Goal: Task Accomplishment & Management: Manage account settings

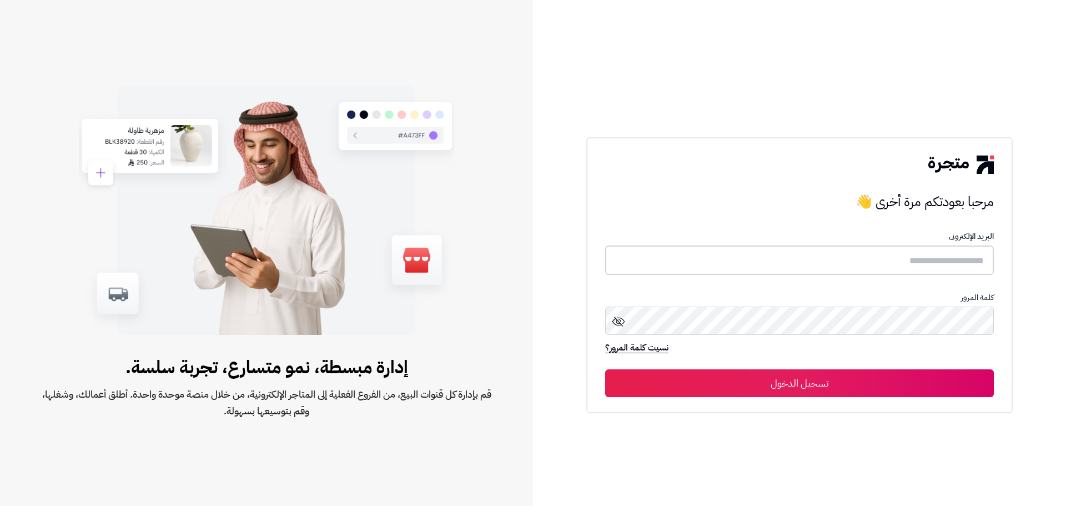
type input "**********"
click at [915, 388] on button "تسجيل الدخول" at bounding box center [799, 383] width 389 height 28
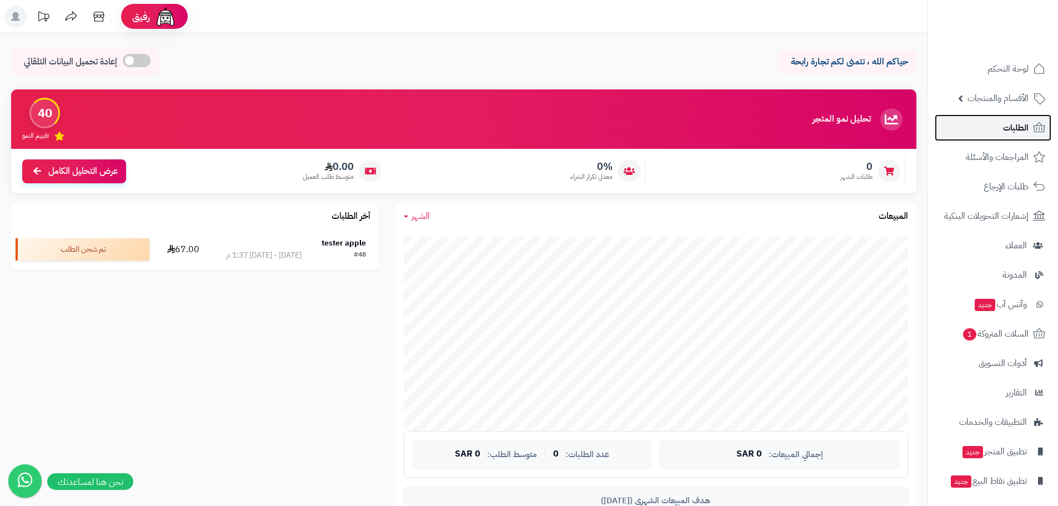
click at [1008, 131] on span "الطلبات" at bounding box center [1016, 128] width 26 height 16
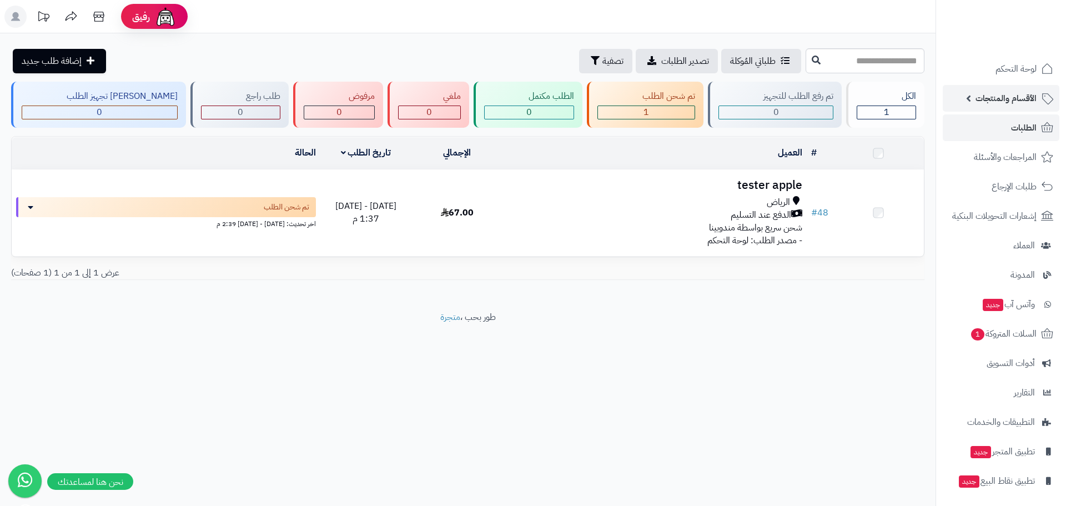
drag, startPoint x: 0, startPoint y: 0, endPoint x: 988, endPoint y: 96, distance: 993.0
click at [988, 96] on span "الأقسام والمنتجات" at bounding box center [1006, 99] width 61 height 16
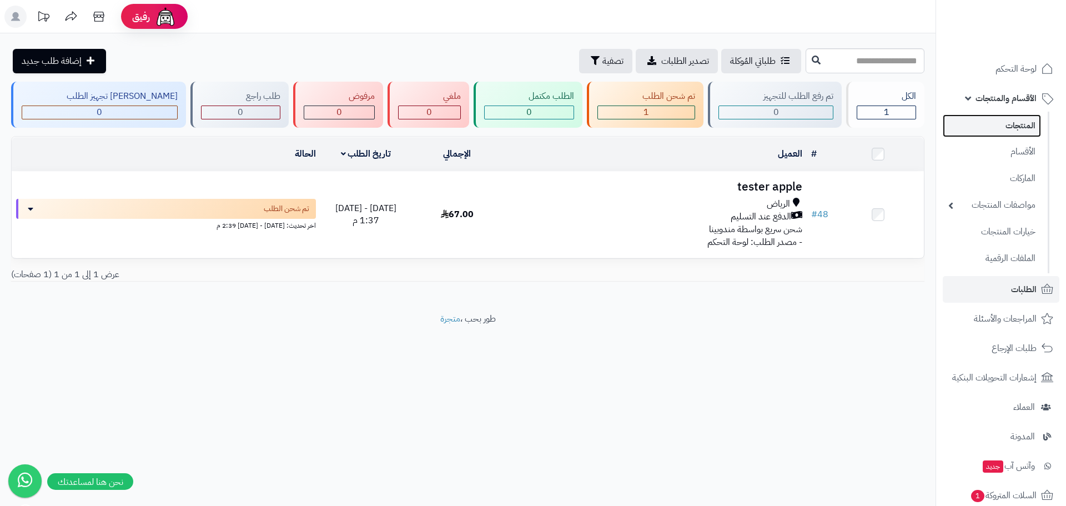
click at [1004, 128] on link "المنتجات" at bounding box center [992, 125] width 98 height 23
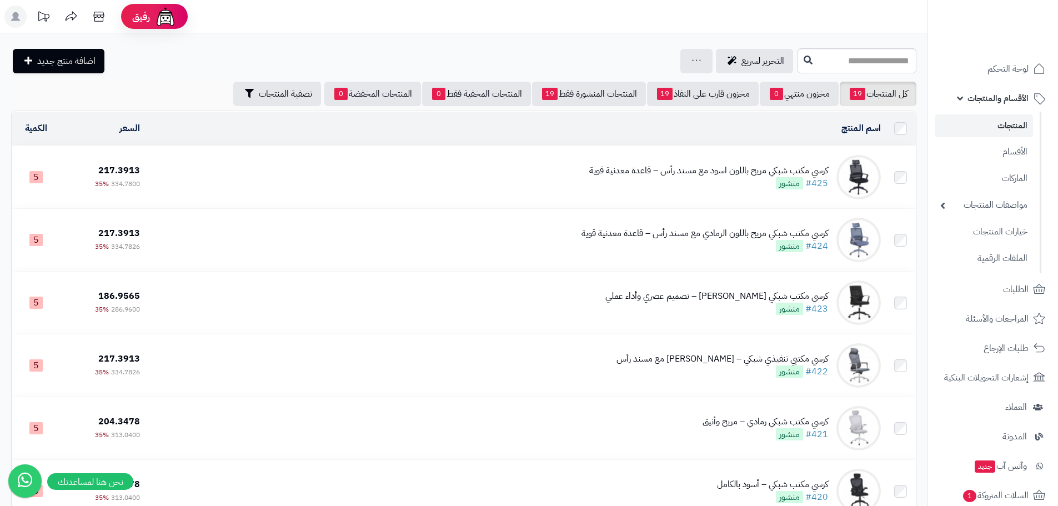
click at [696, 194] on td "كرسي مكتب شبكي مريح باللون اسود مع مسند رأس – قاعدة معدنية قوية #425 منشور" at bounding box center [514, 177] width 741 height 62
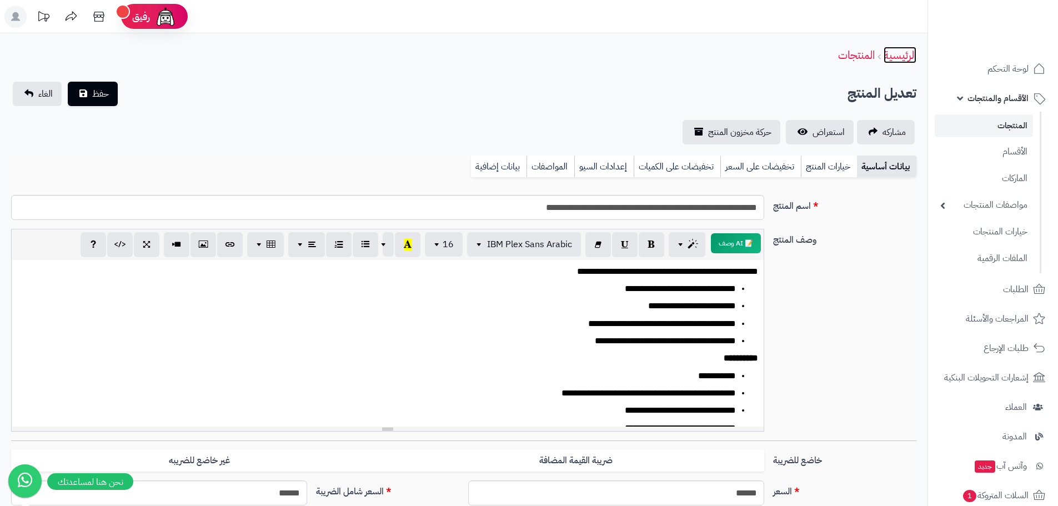
click at [896, 57] on link "الرئيسية" at bounding box center [899, 55] width 33 height 17
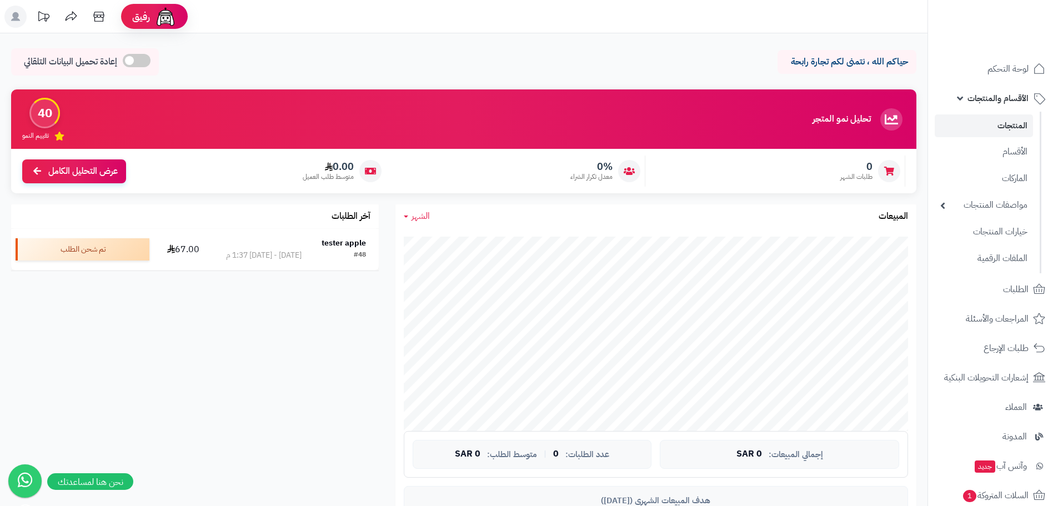
click at [995, 127] on link "المنتجات" at bounding box center [983, 125] width 98 height 23
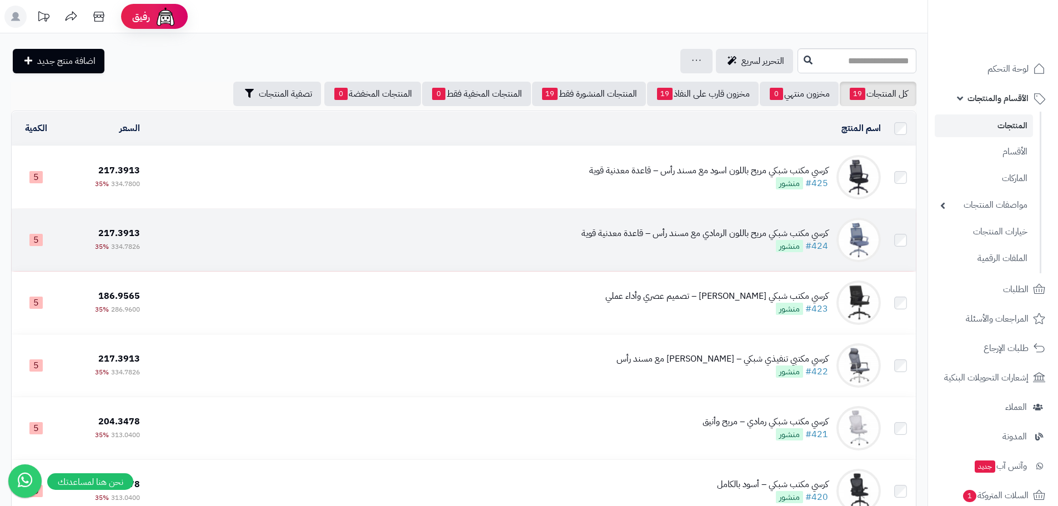
click at [674, 251] on td "كرسي مكتب شبكي مريح باللون الرمادي مع مسند رأس – قاعدة معدنية قوية #424 منشور" at bounding box center [514, 240] width 741 height 62
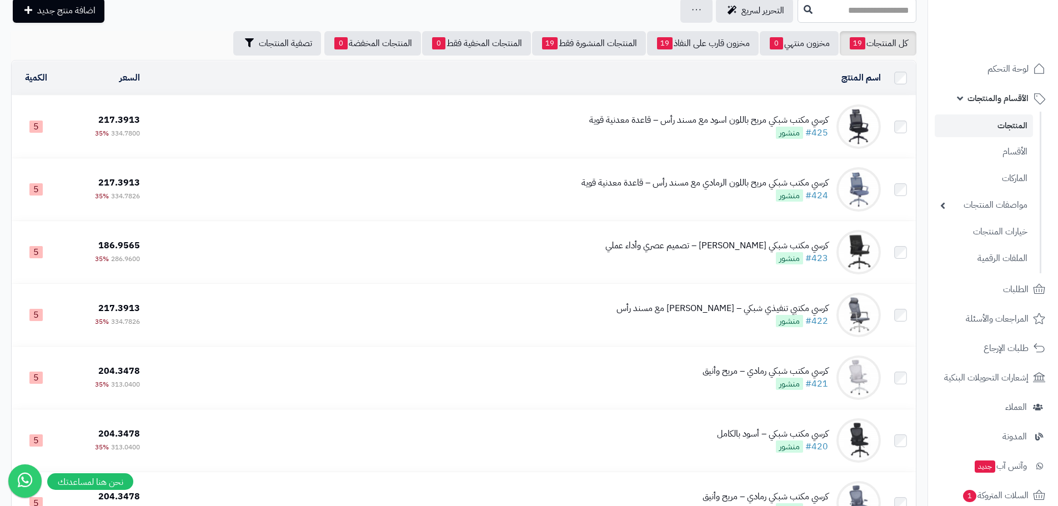
scroll to position [222, 0]
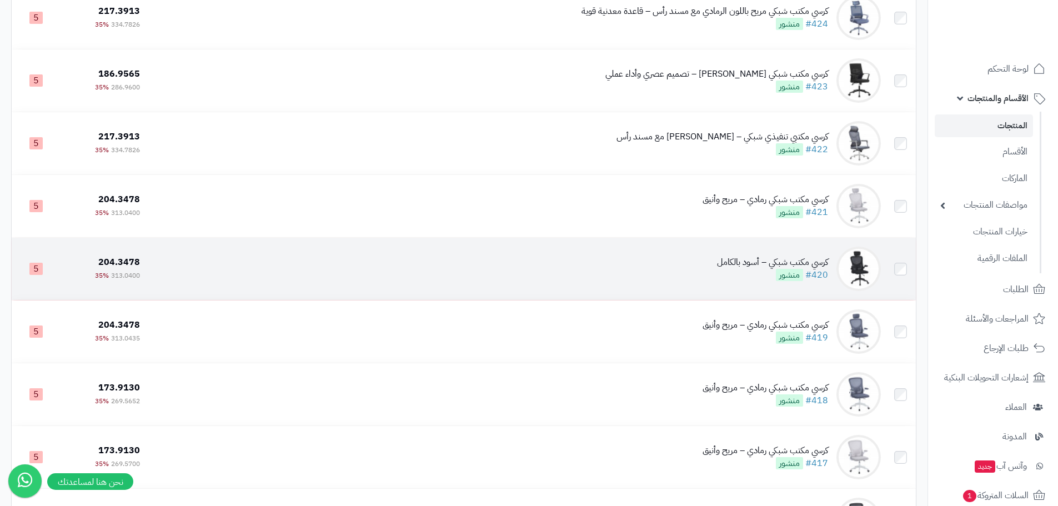
click at [736, 256] on div "كرسي مكتب شبكي – أسود بالكامل" at bounding box center [772, 262] width 111 height 13
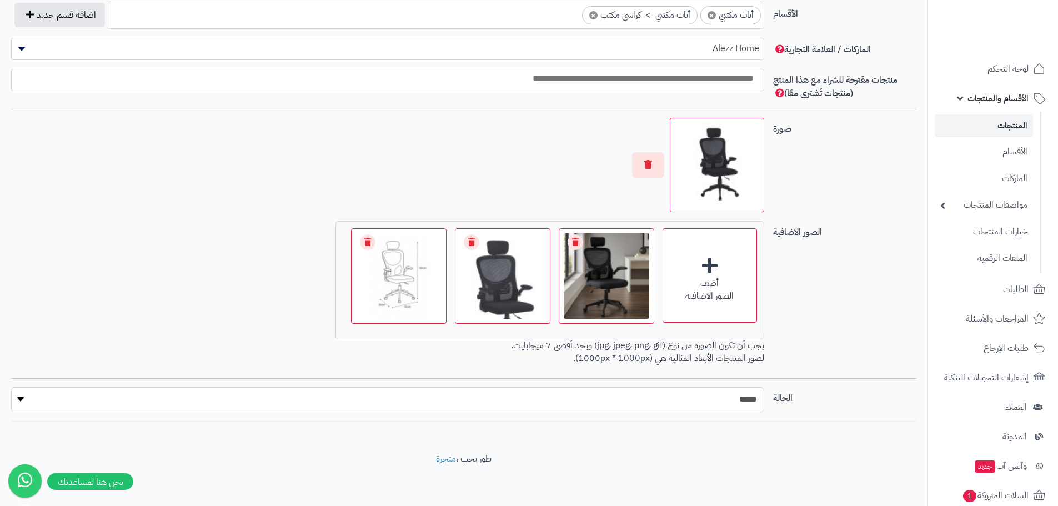
scroll to position [641, 0]
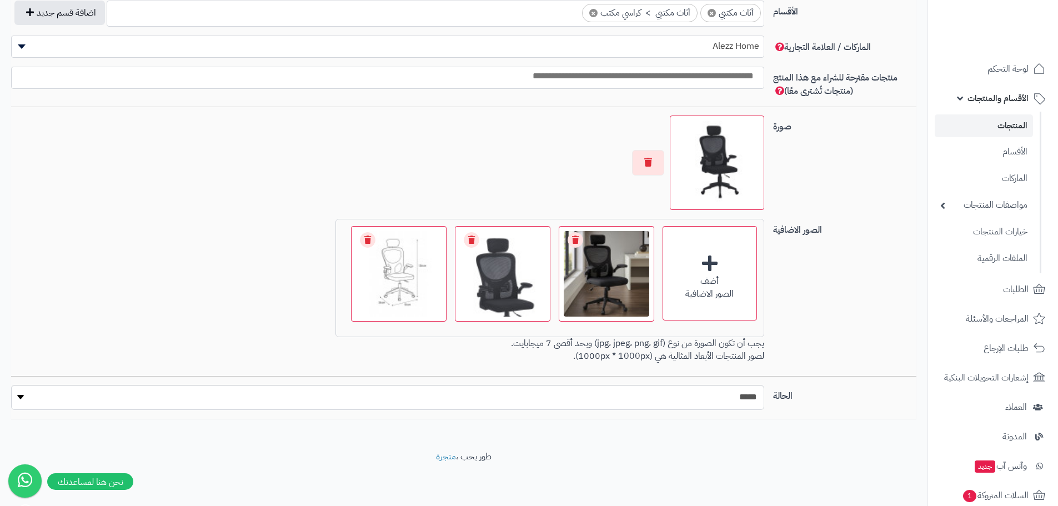
click at [716, 169] on img at bounding box center [717, 162] width 84 height 84
click at [608, 288] on img at bounding box center [606, 274] width 90 height 90
click at [611, 280] on div "0.6 MB catalog/1755412548737-2.jpg" at bounding box center [606, 256] width 94 height 59
click at [500, 284] on div "0.3 MB catalog/1755412548743-3.jpg" at bounding box center [502, 256] width 94 height 59
click at [415, 287] on img at bounding box center [399, 274] width 90 height 90
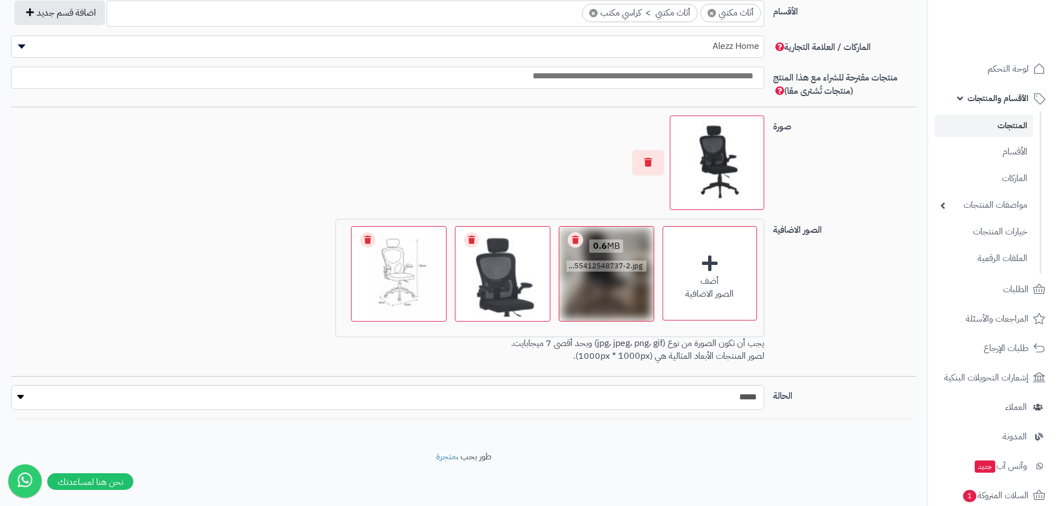
click at [619, 285] on div "0.6 MB catalog/1755412548737-2.jpg" at bounding box center [606, 256] width 94 height 59
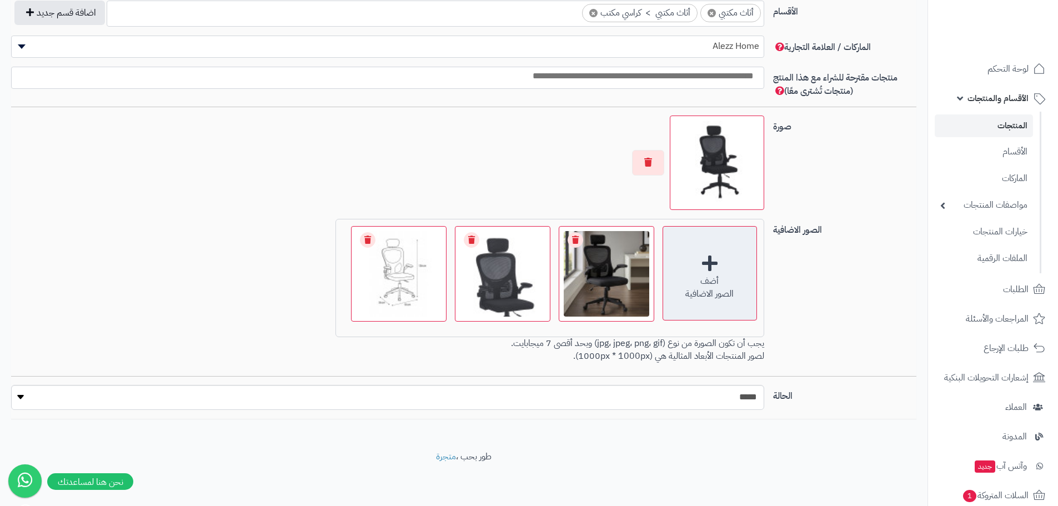
click at [723, 299] on div "الصور الاضافية" at bounding box center [709, 294] width 93 height 13
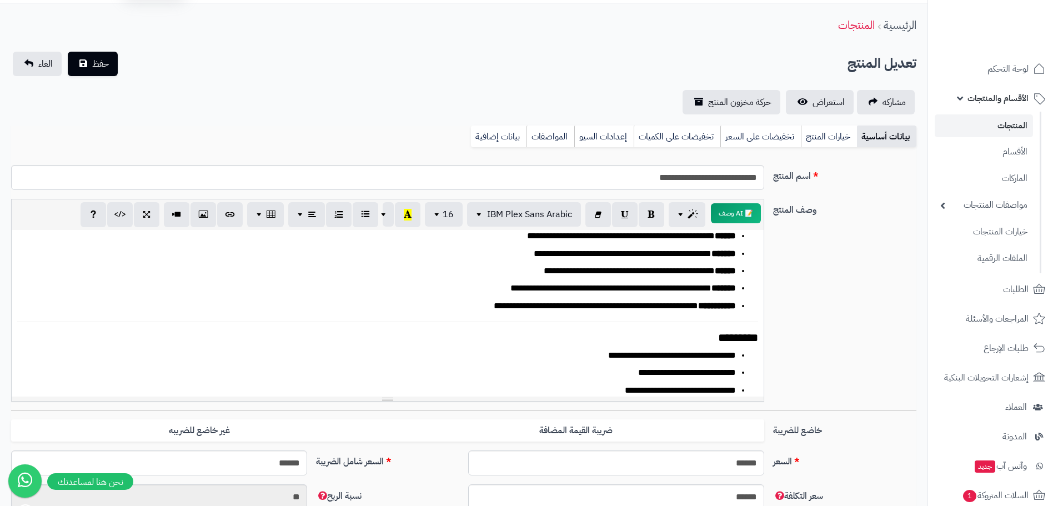
scroll to position [0, 0]
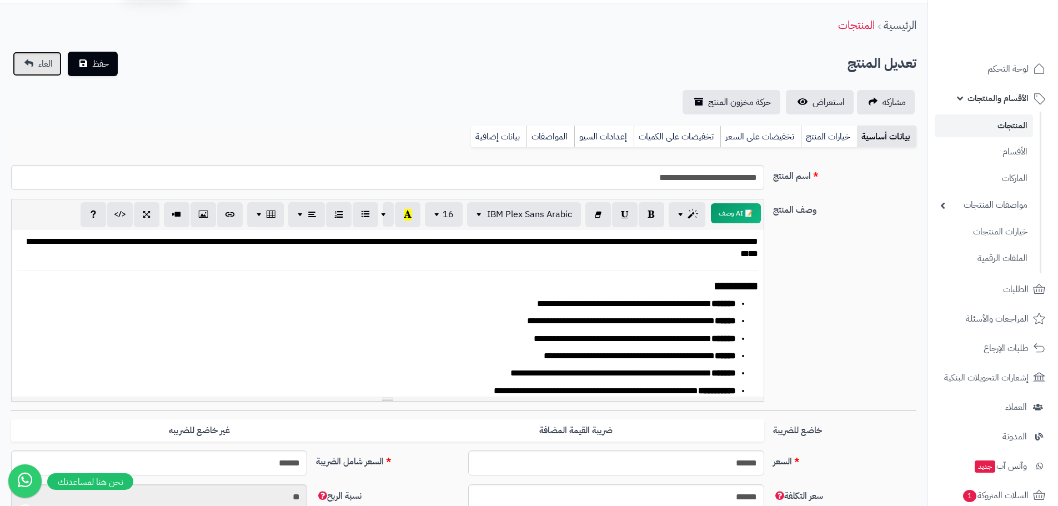
click at [35, 58] on link "الغاء" at bounding box center [37, 64] width 49 height 24
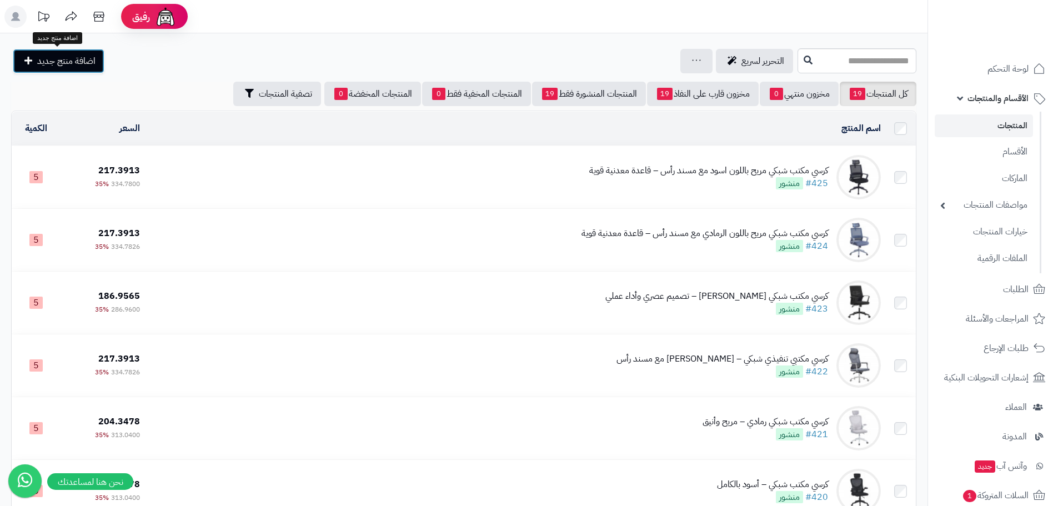
click at [57, 58] on span "اضافة منتج جديد" at bounding box center [66, 60] width 58 height 13
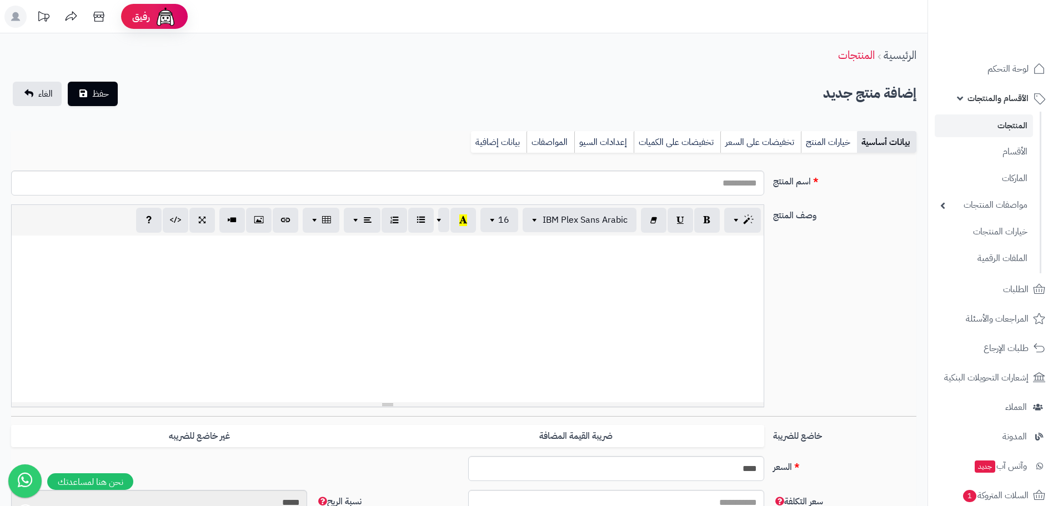
select select
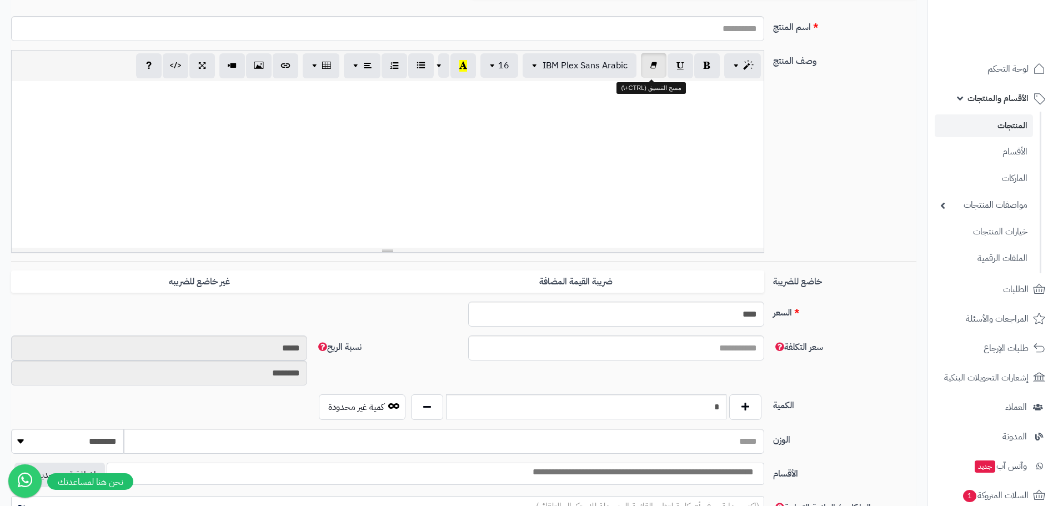
scroll to position [167, 0]
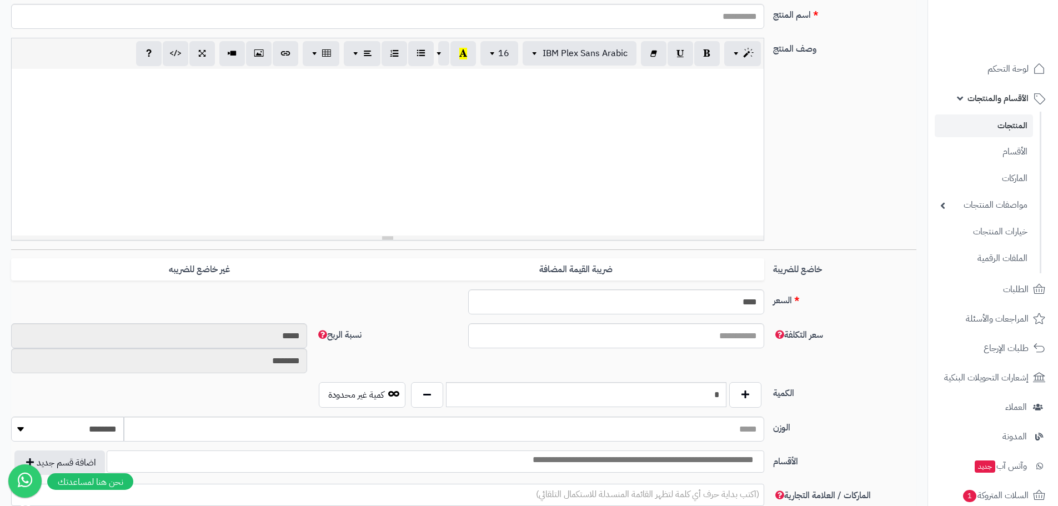
click at [587, 160] on div at bounding box center [388, 152] width 752 height 167
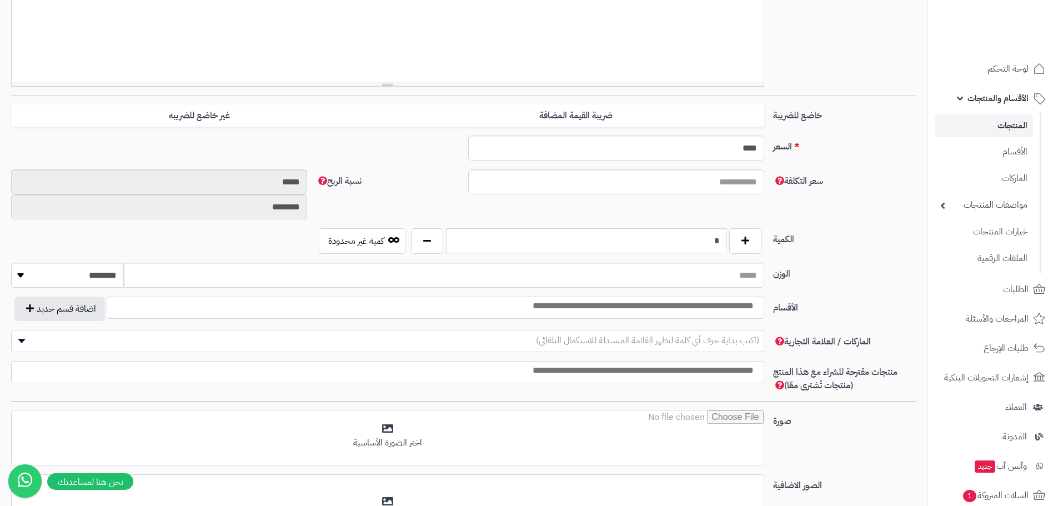
scroll to position [333, 0]
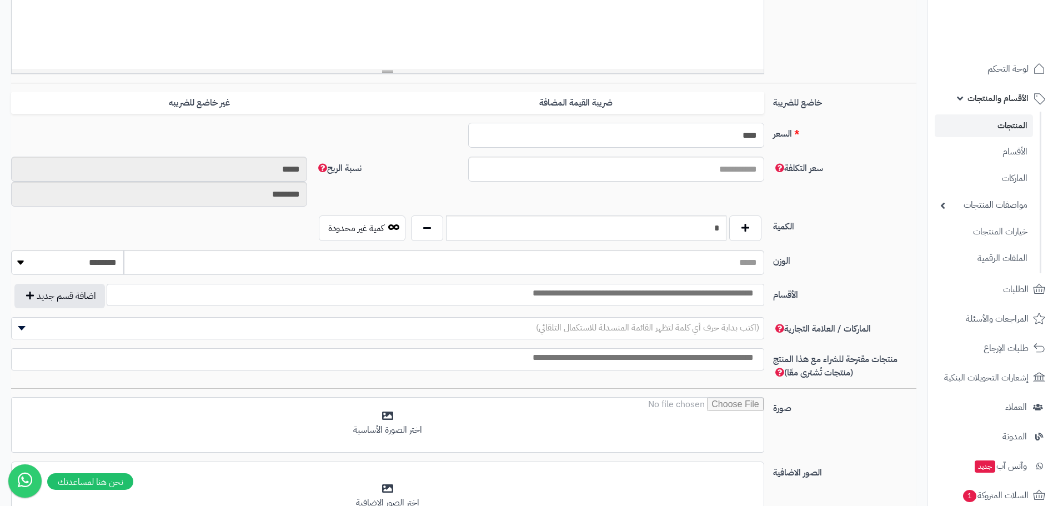
click at [649, 137] on input "****" at bounding box center [616, 135] width 296 height 25
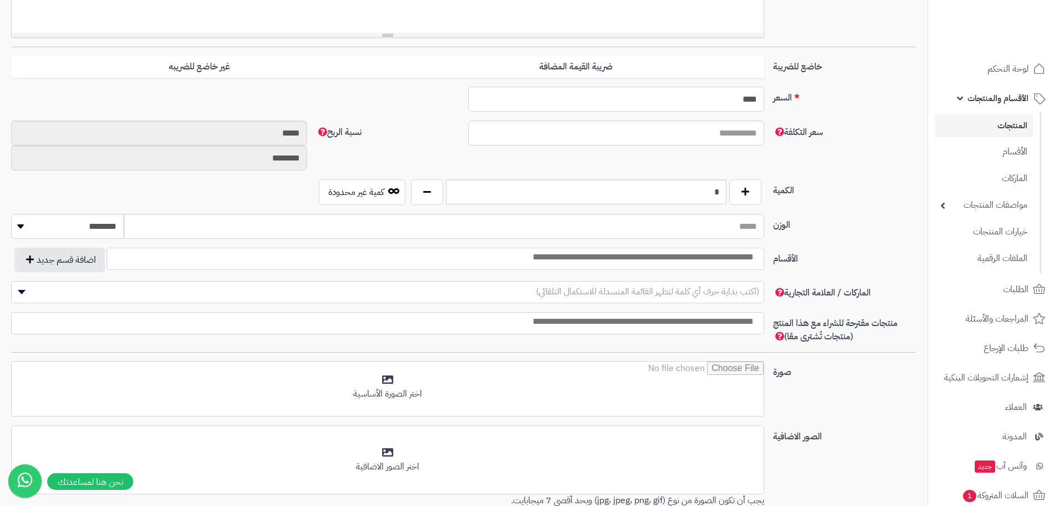
scroll to position [389, 0]
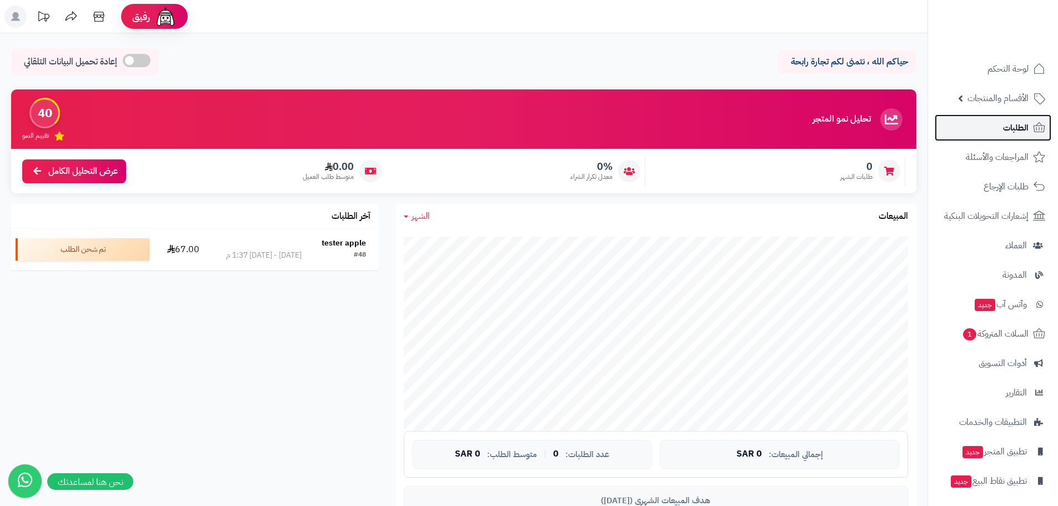
click at [1003, 128] on span "الطلبات" at bounding box center [1016, 128] width 26 height 16
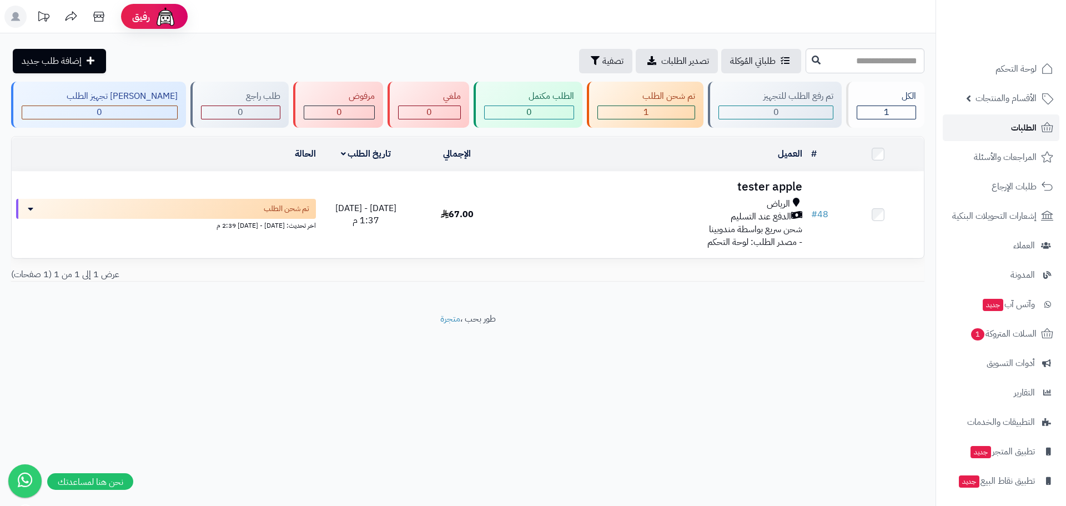
click at [1010, 128] on link "الطلبات" at bounding box center [1001, 127] width 117 height 27
